Goal: Navigation & Orientation: Find specific page/section

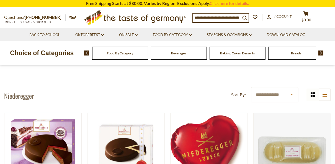
click at [180, 52] on span "Beverages" at bounding box center [178, 53] width 15 height 4
